Goal: Information Seeking & Learning: Learn about a topic

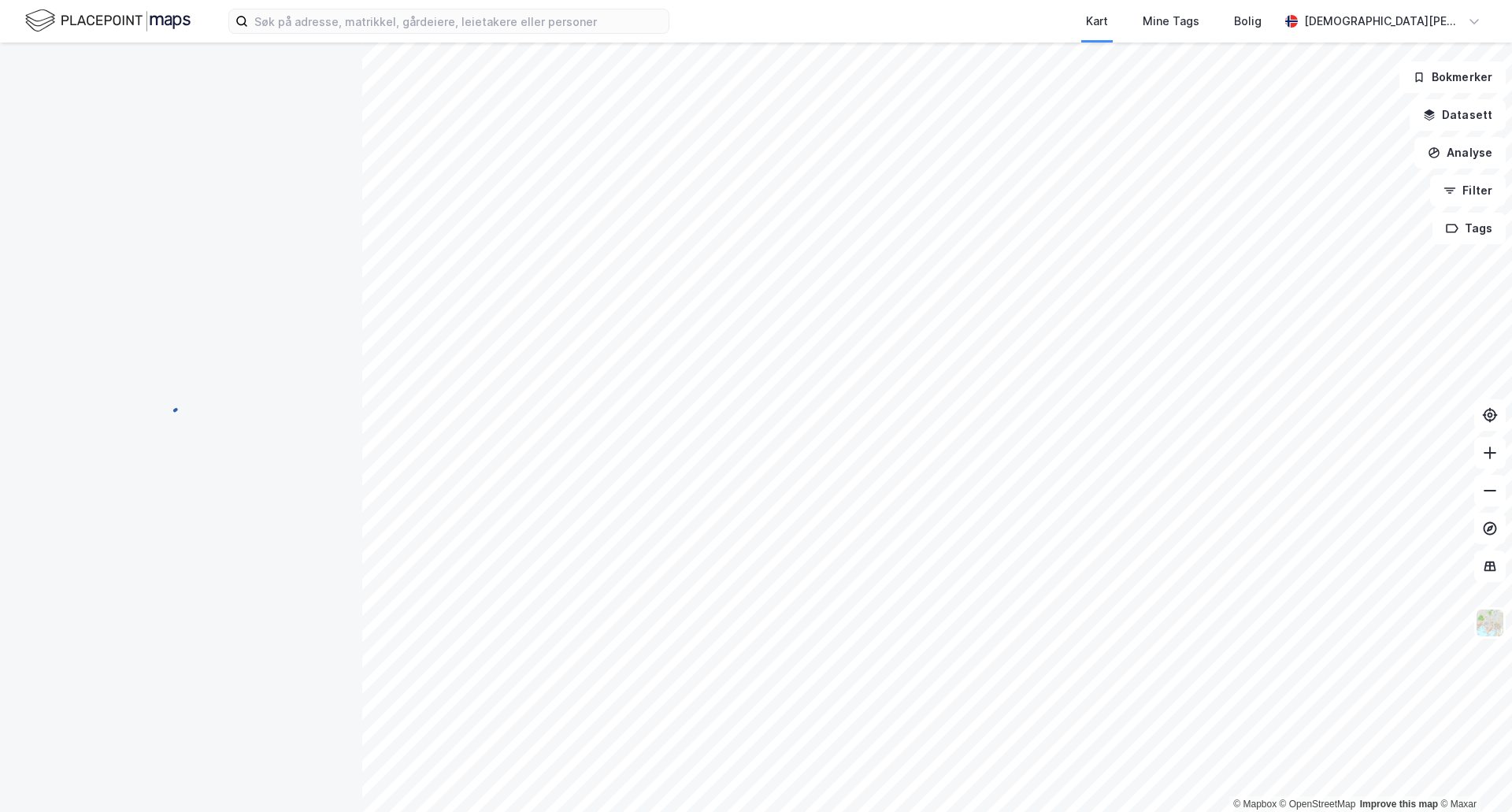
scroll to position [1, 0]
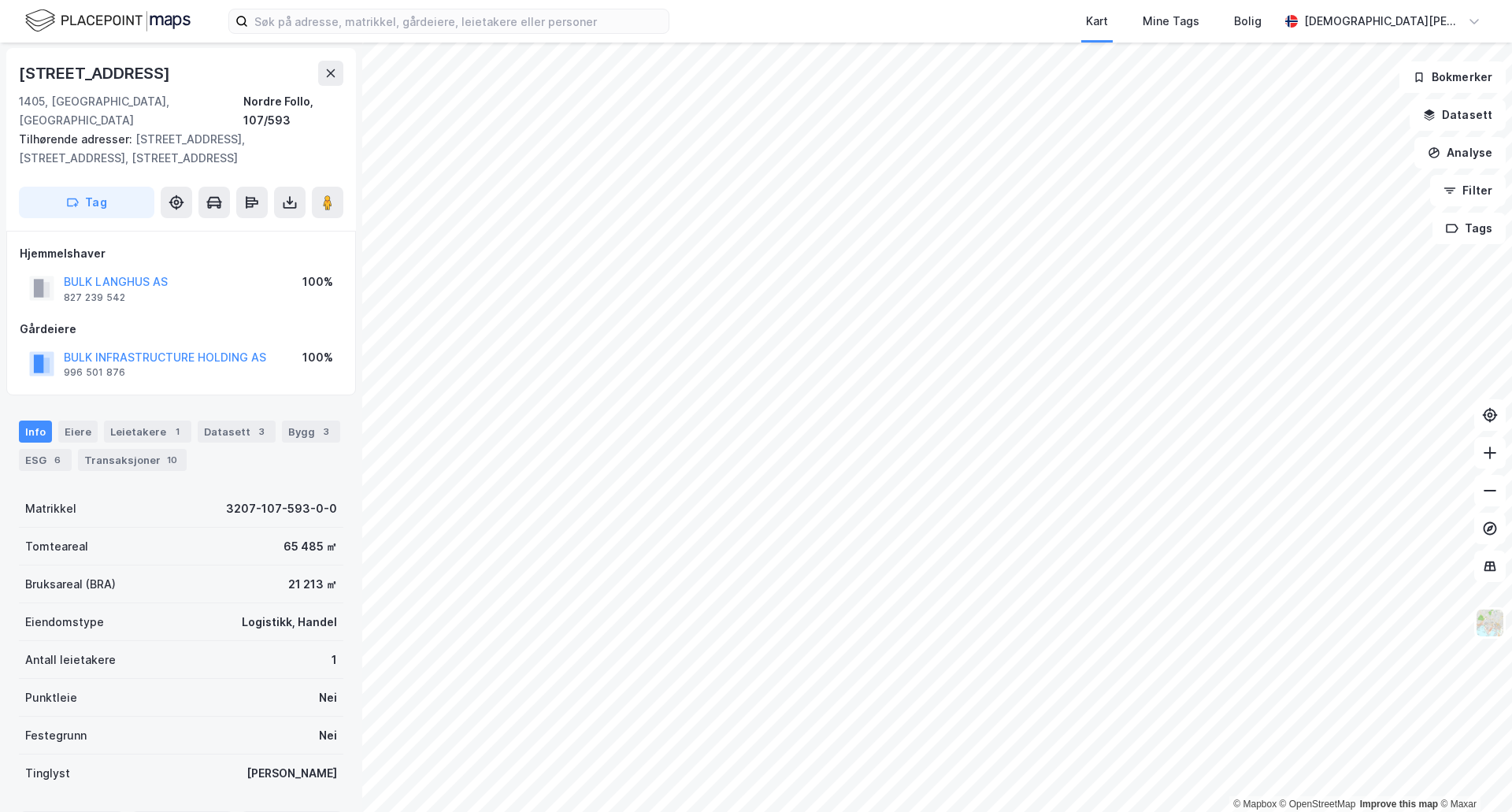
click at [207, 298] on div "Hjemmelshaver BULK LANGHUS AS 827 239 542 100% Gårdeiere BULK INFRASTRUCTURE HO…" at bounding box center [181, 313] width 323 height 138
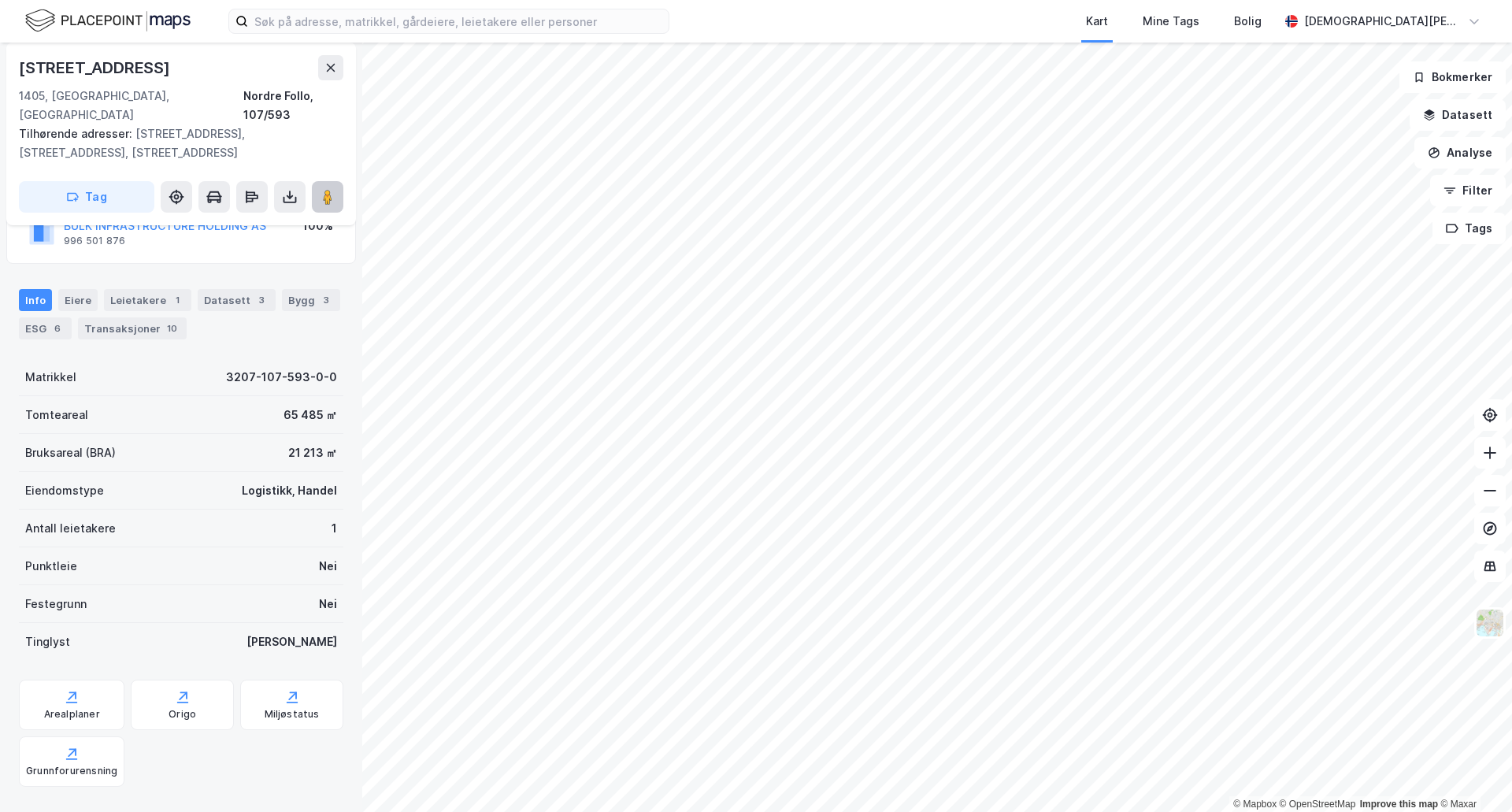
click at [324, 181] on button at bounding box center [328, 197] width 31 height 31
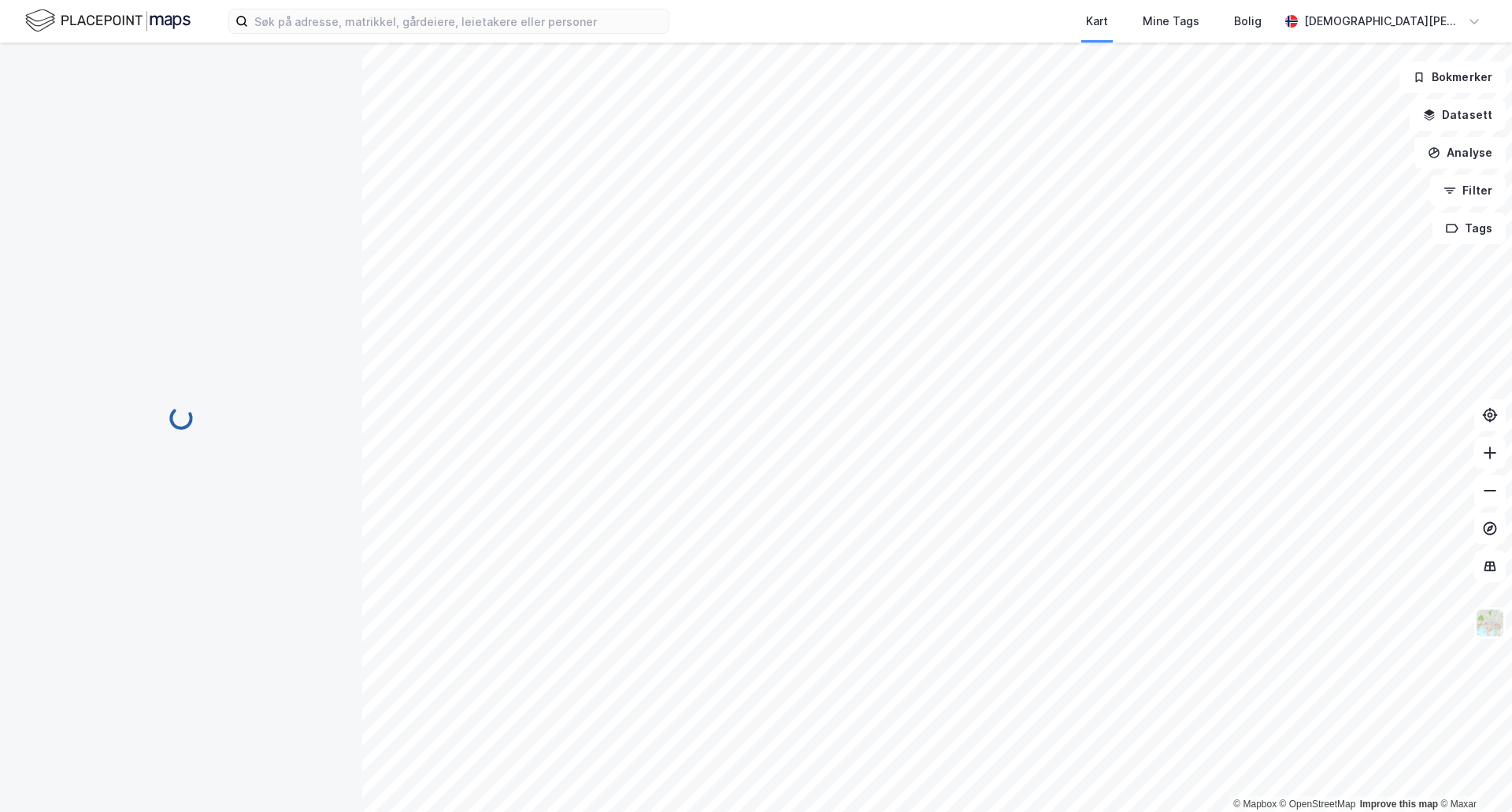
scroll to position [0, 0]
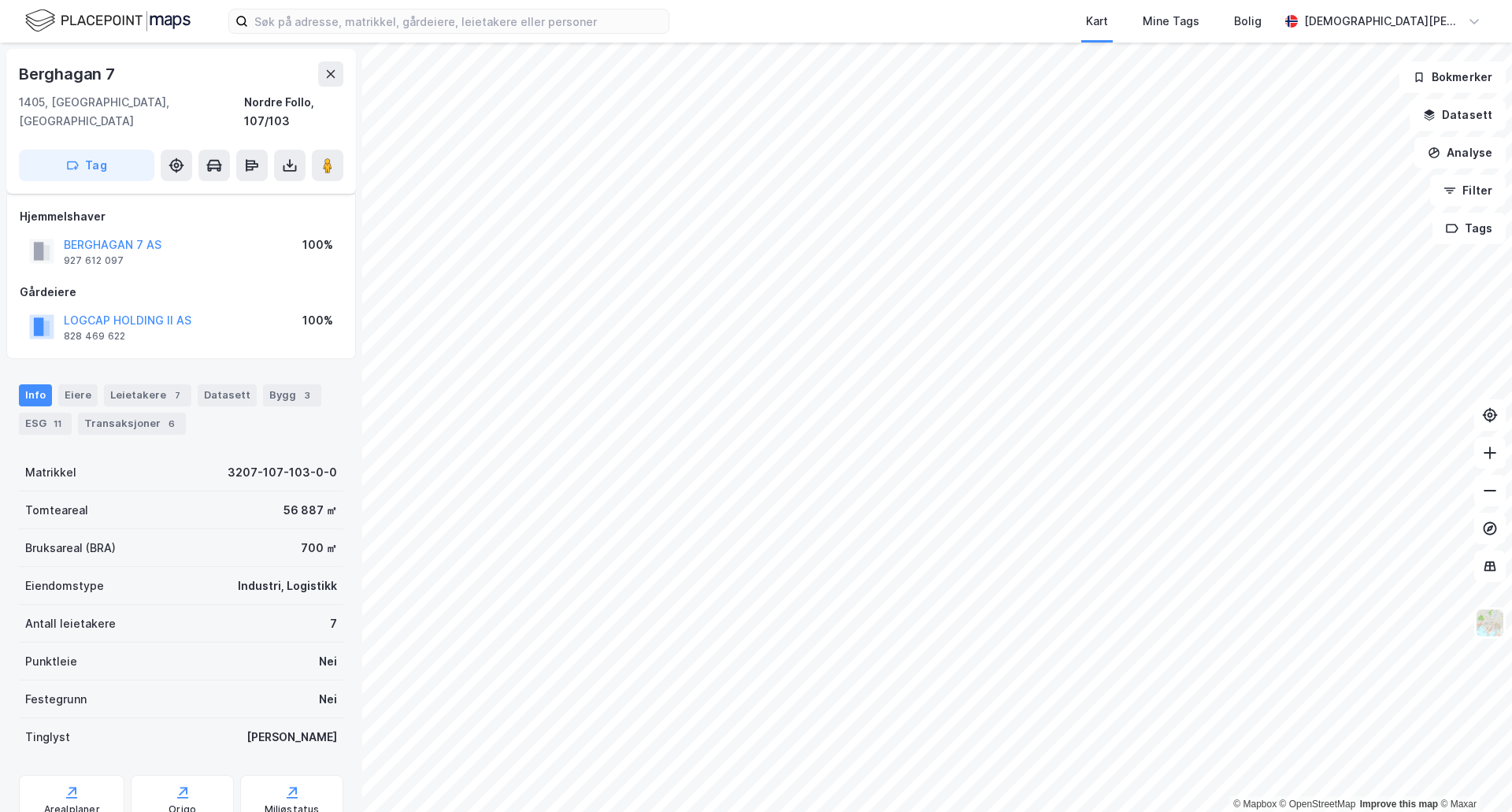
scroll to position [46, 0]
click at [154, 363] on div "Info [PERSON_NAME] 1 Datasett 1 Bygg 1 ESG 5 Transaksjoner 10" at bounding box center [181, 401] width 362 height 75
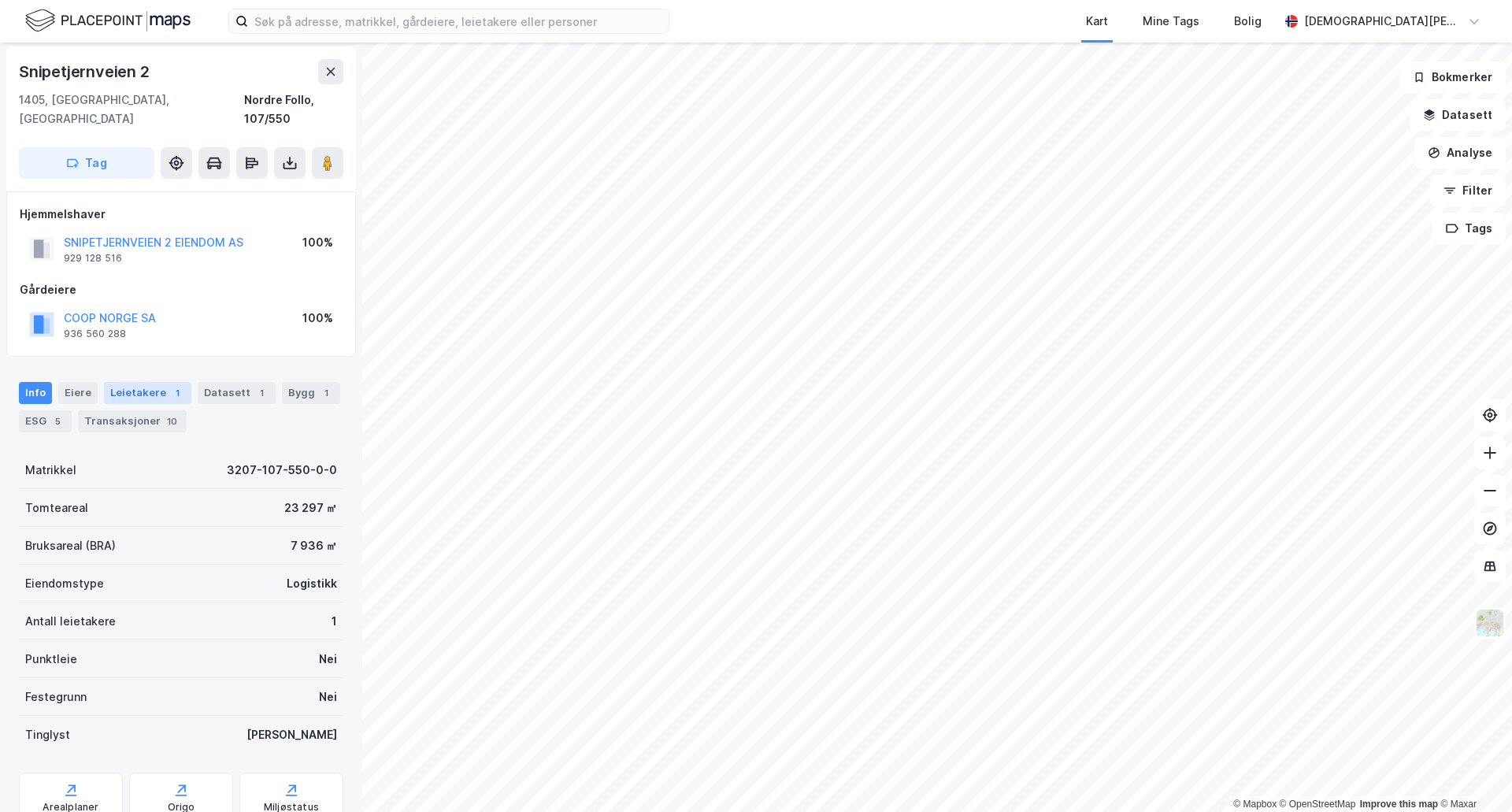
click at [170, 385] on div "1" at bounding box center [177, 392] width 16 height 16
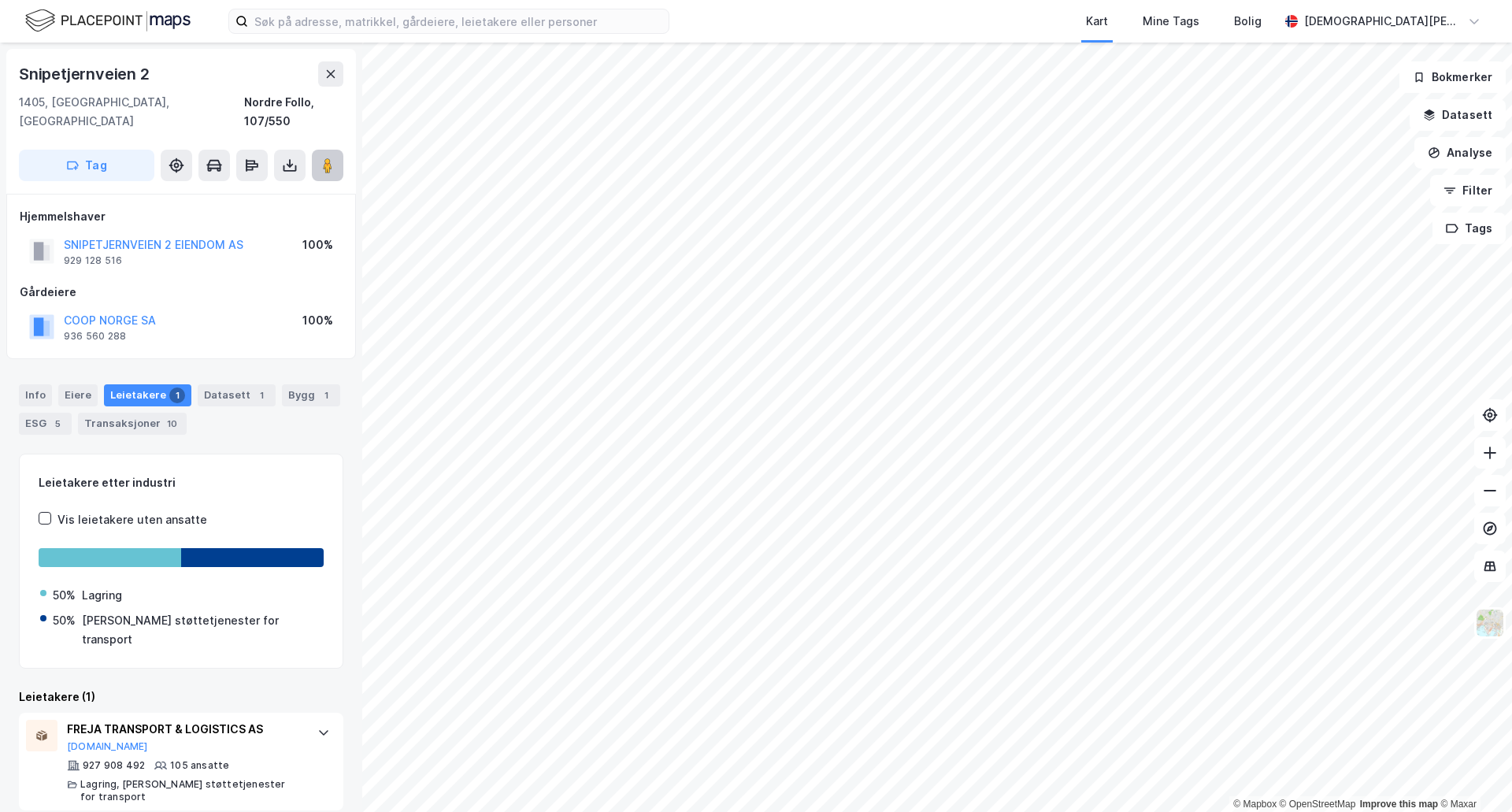
click at [338, 150] on button at bounding box center [328, 166] width 31 height 31
